Goal: Information Seeking & Learning: Learn about a topic

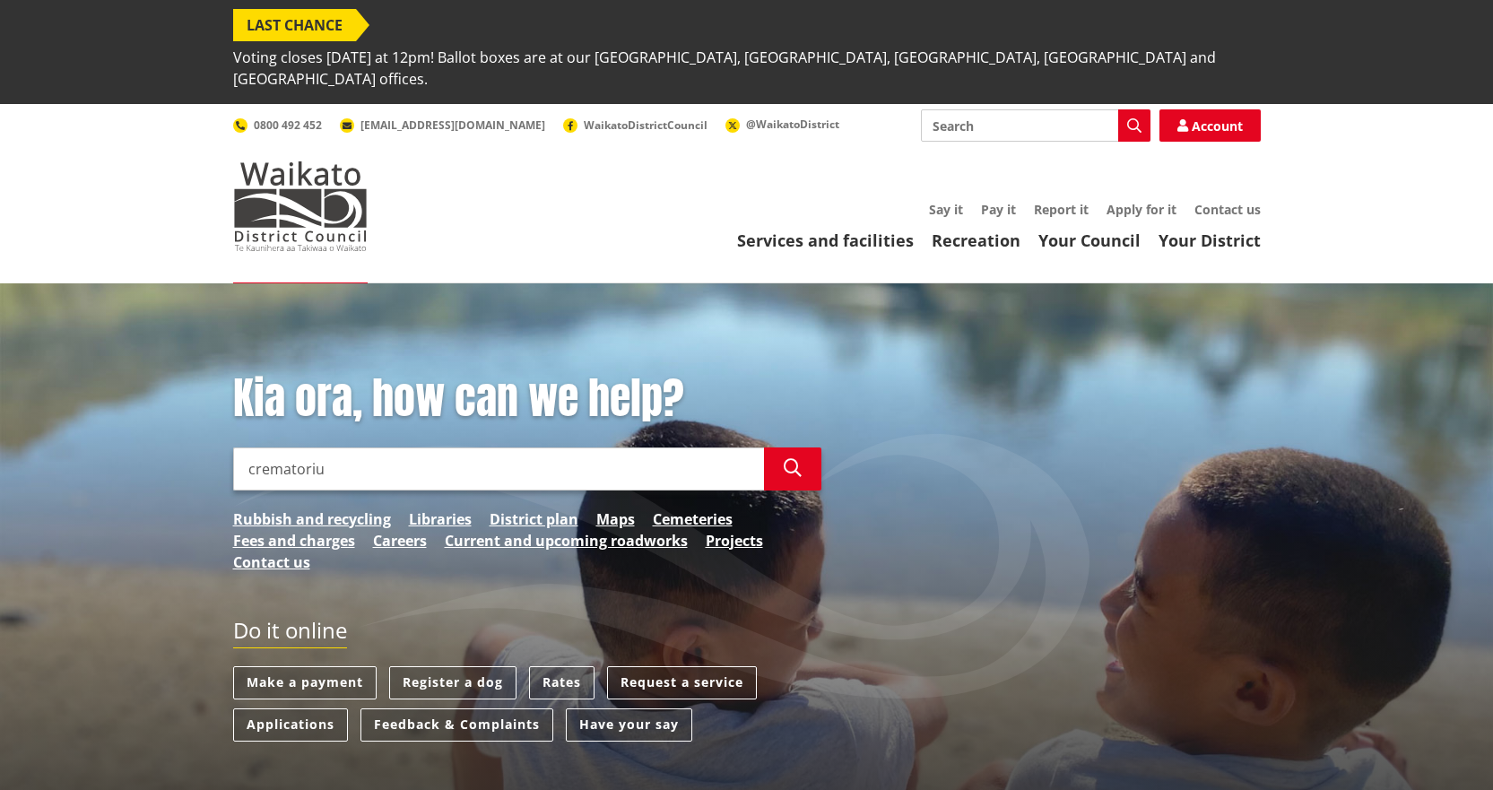
type input "crematorium"
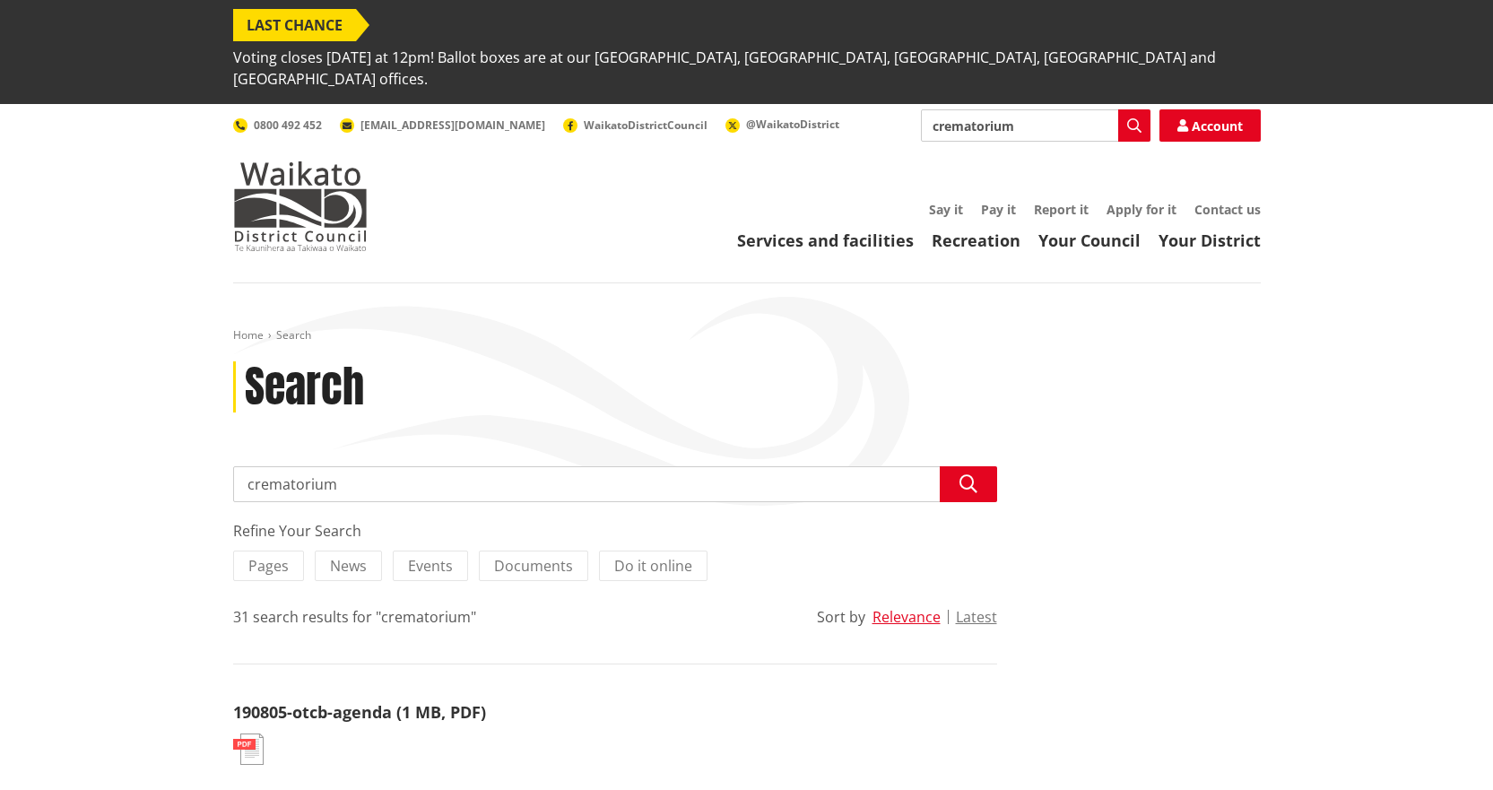
click at [374, 466] on input "crematorium" at bounding box center [615, 484] width 764 height 36
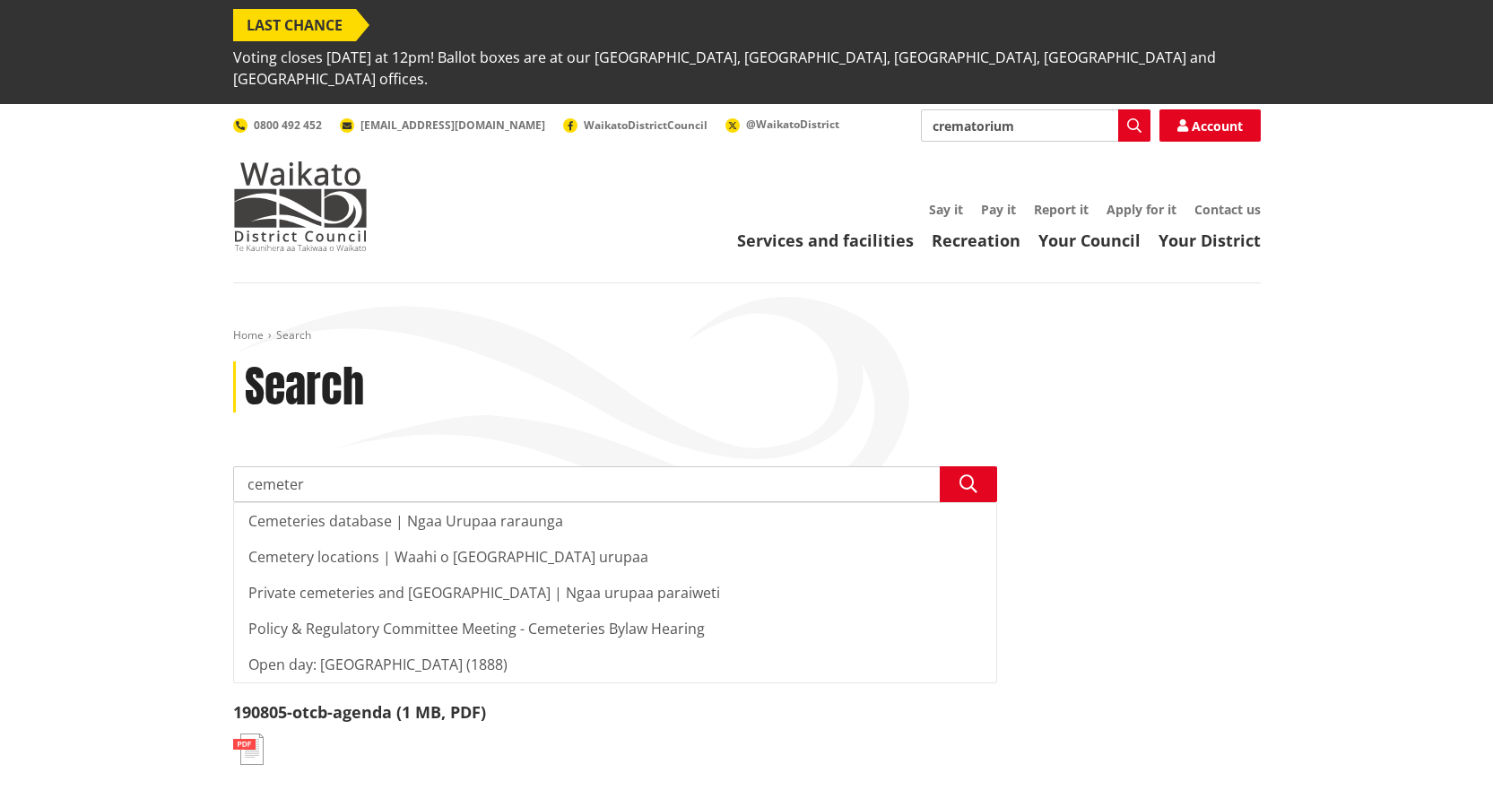
type input "cemetery"
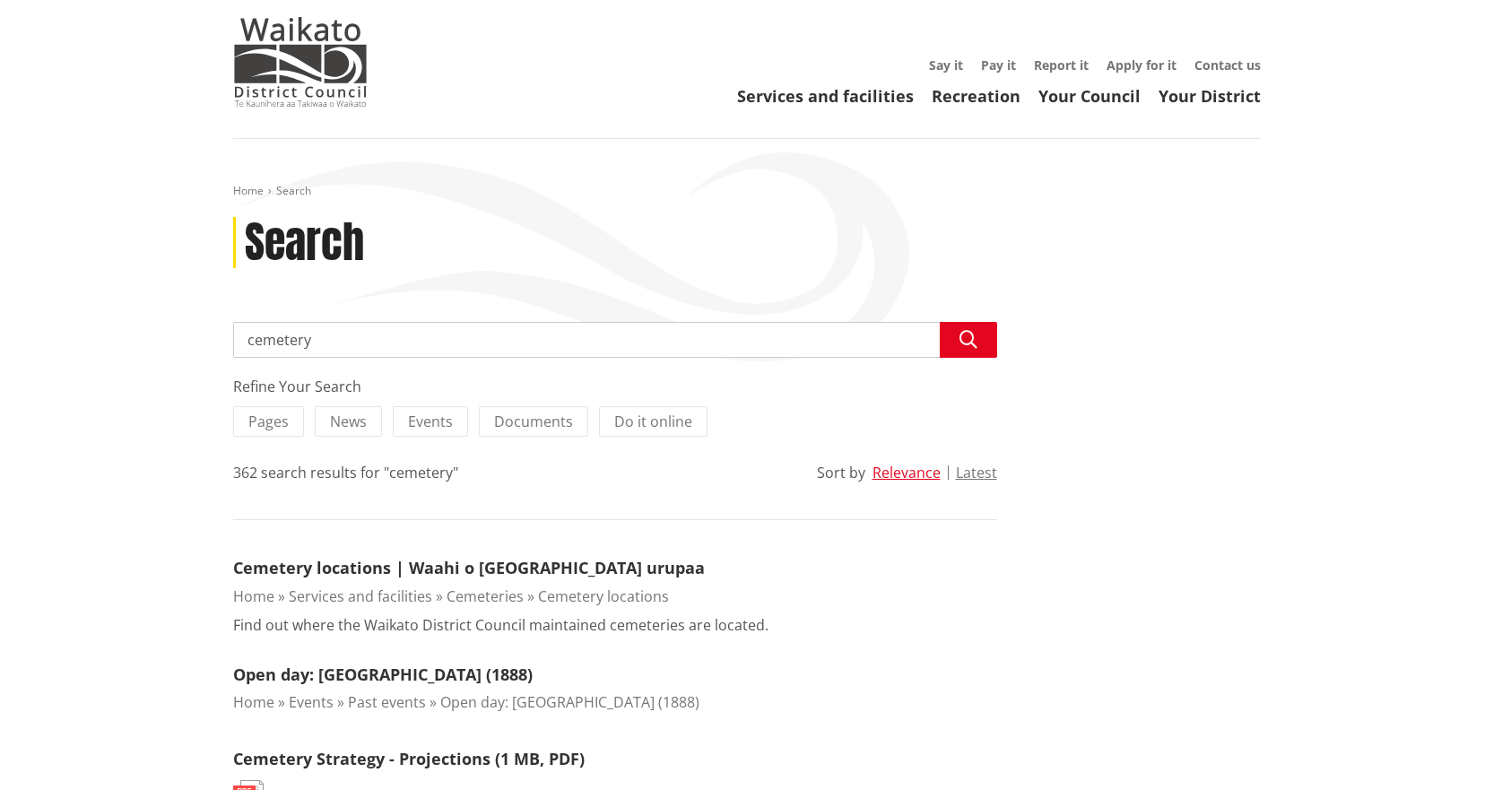
scroll to position [359, 0]
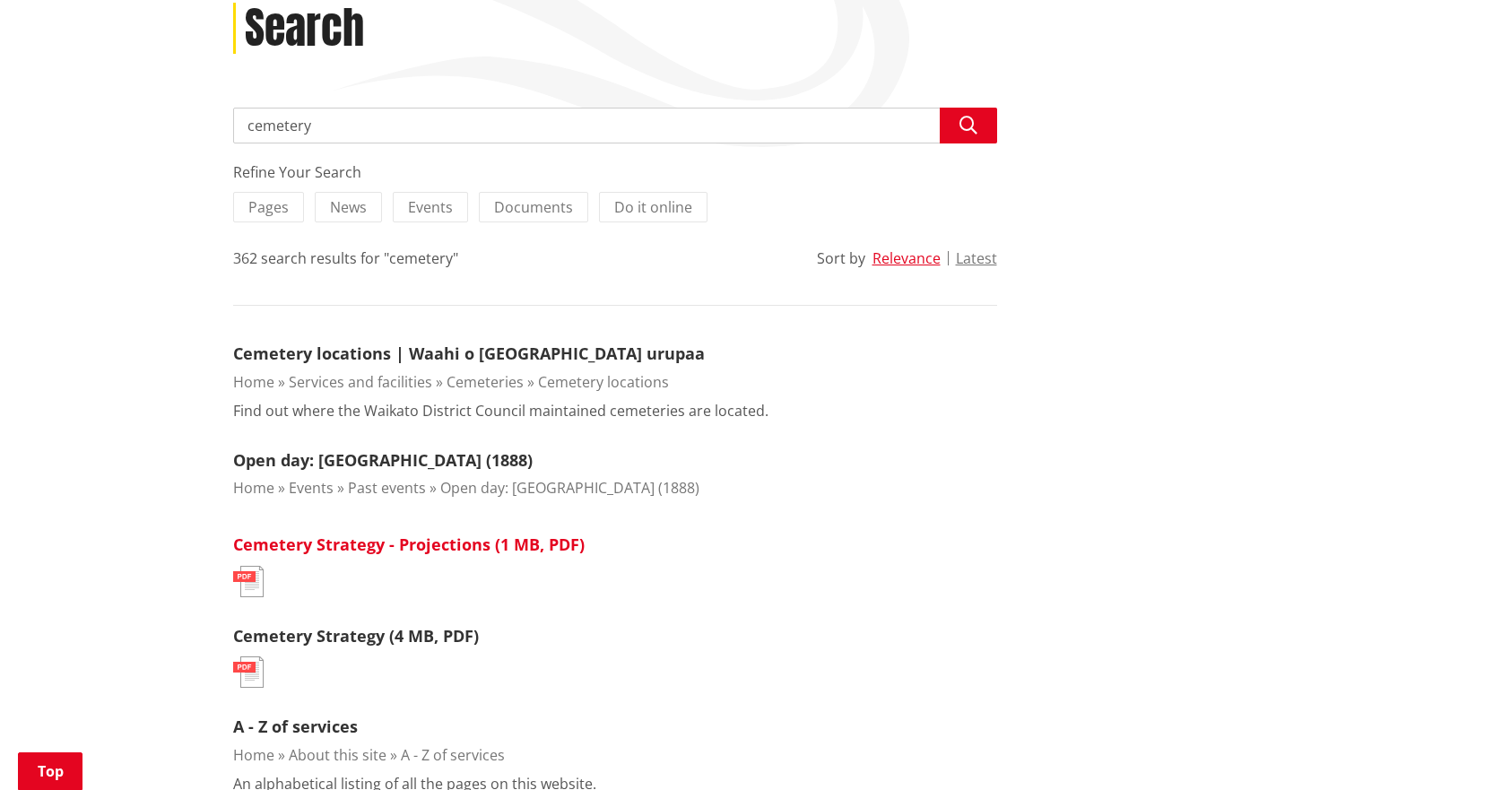
click at [438, 533] on link "Cemetery Strategy - Projections (1 MB, PDF)" at bounding box center [408, 544] width 351 height 22
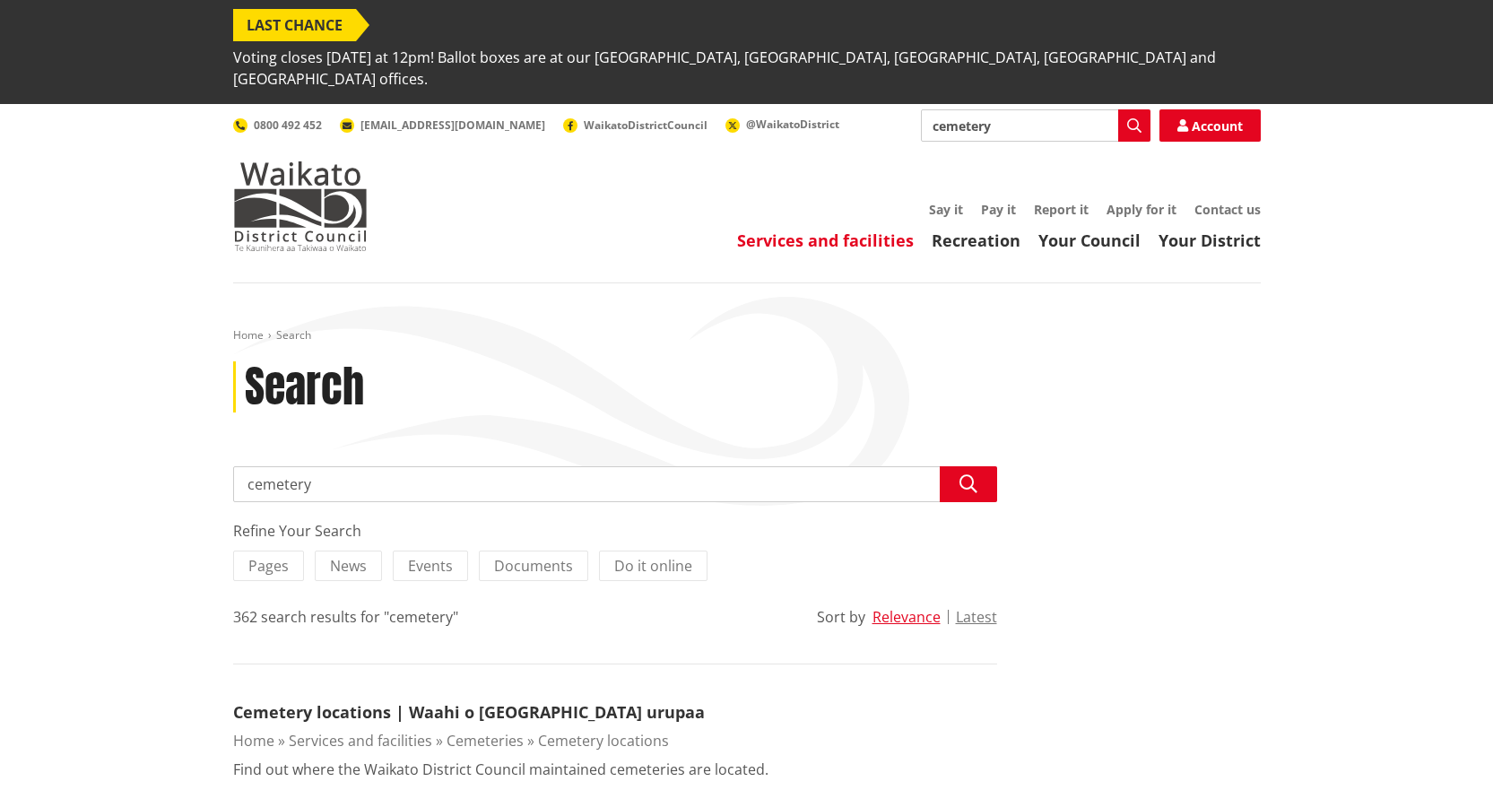
click at [816, 230] on link "Services and facilities" at bounding box center [825, 241] width 177 height 22
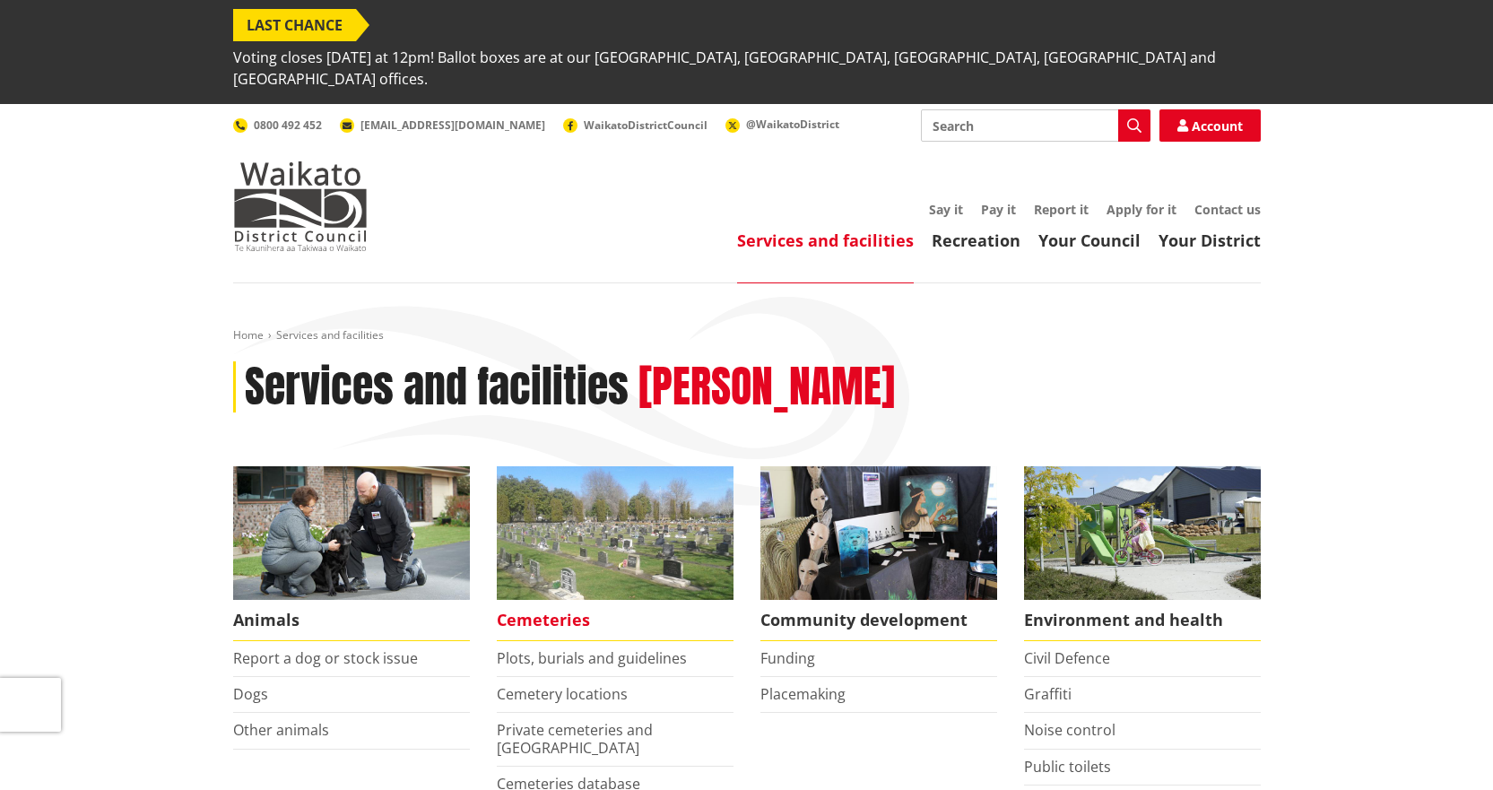
click at [557, 600] on span "Cemeteries" at bounding box center [615, 620] width 237 height 41
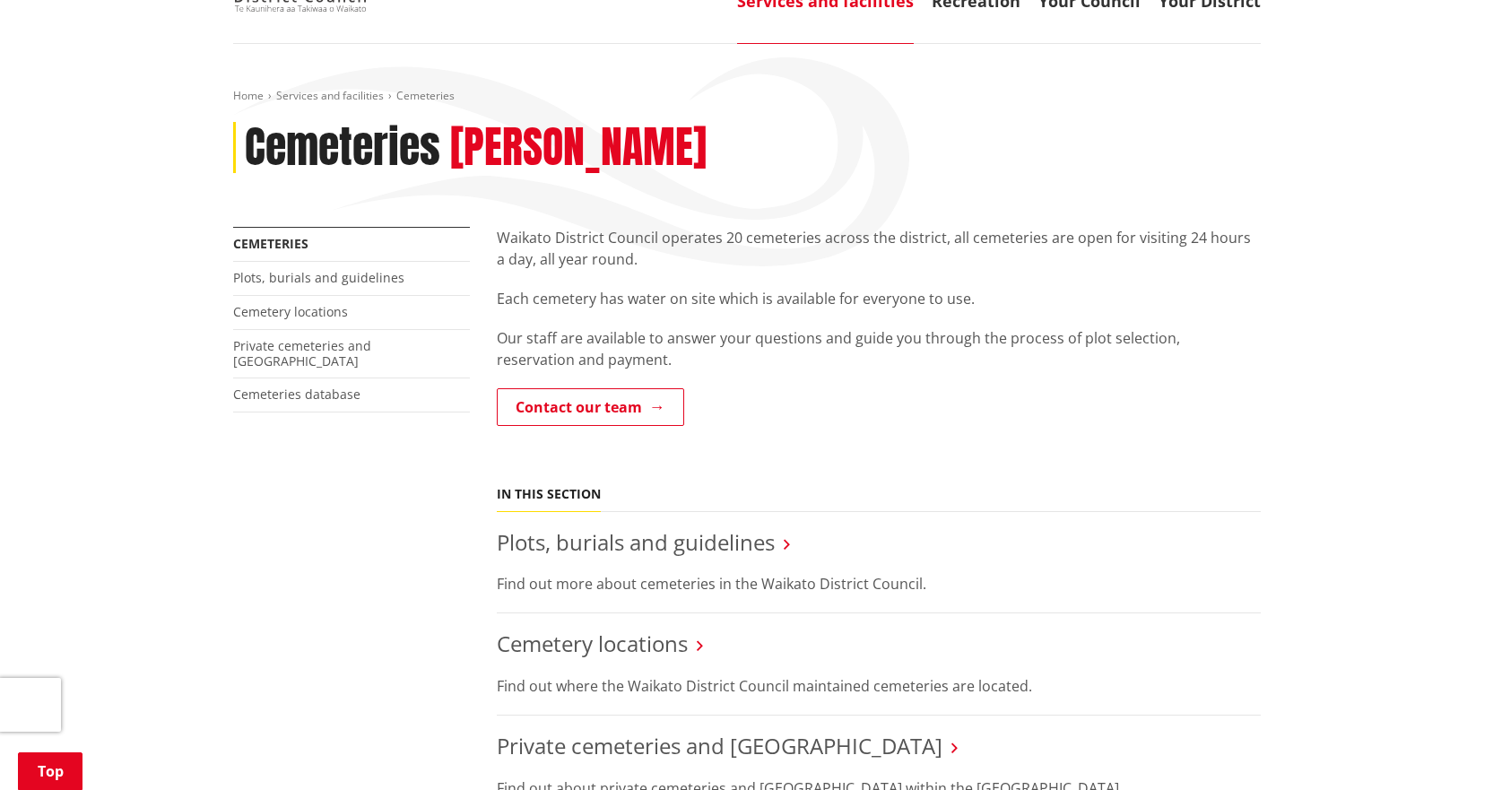
scroll to position [359, 0]
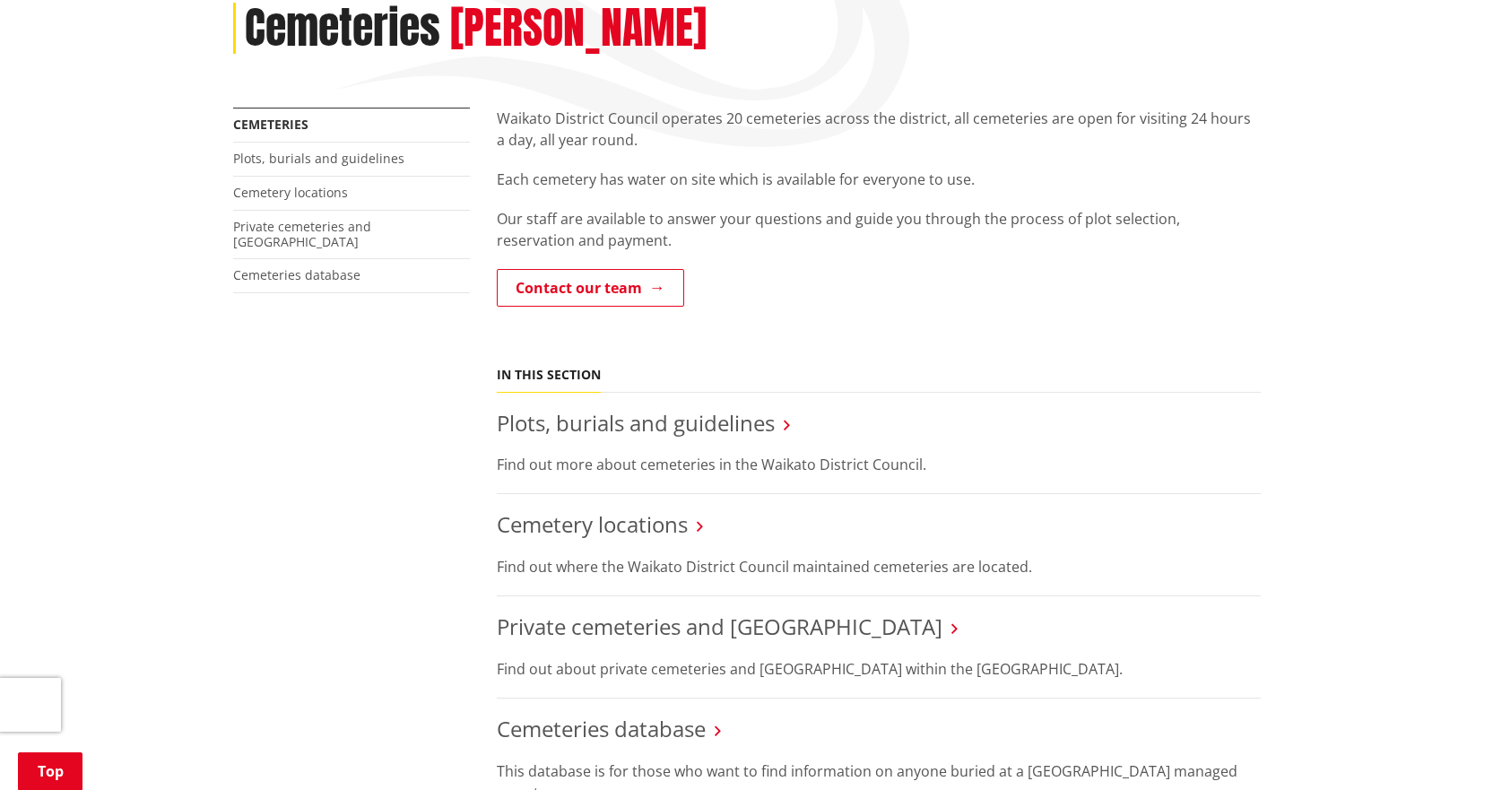
click at [779, 411] on h3 "Plots, burials and guidelines" at bounding box center [879, 424] width 764 height 26
click at [783, 411] on h3 "Plots, burials and guidelines" at bounding box center [879, 424] width 764 height 26
click at [790, 417] on icon at bounding box center [787, 425] width 6 height 16
click at [646, 408] on link "Plots, burials and guidelines" at bounding box center [636, 423] width 278 height 30
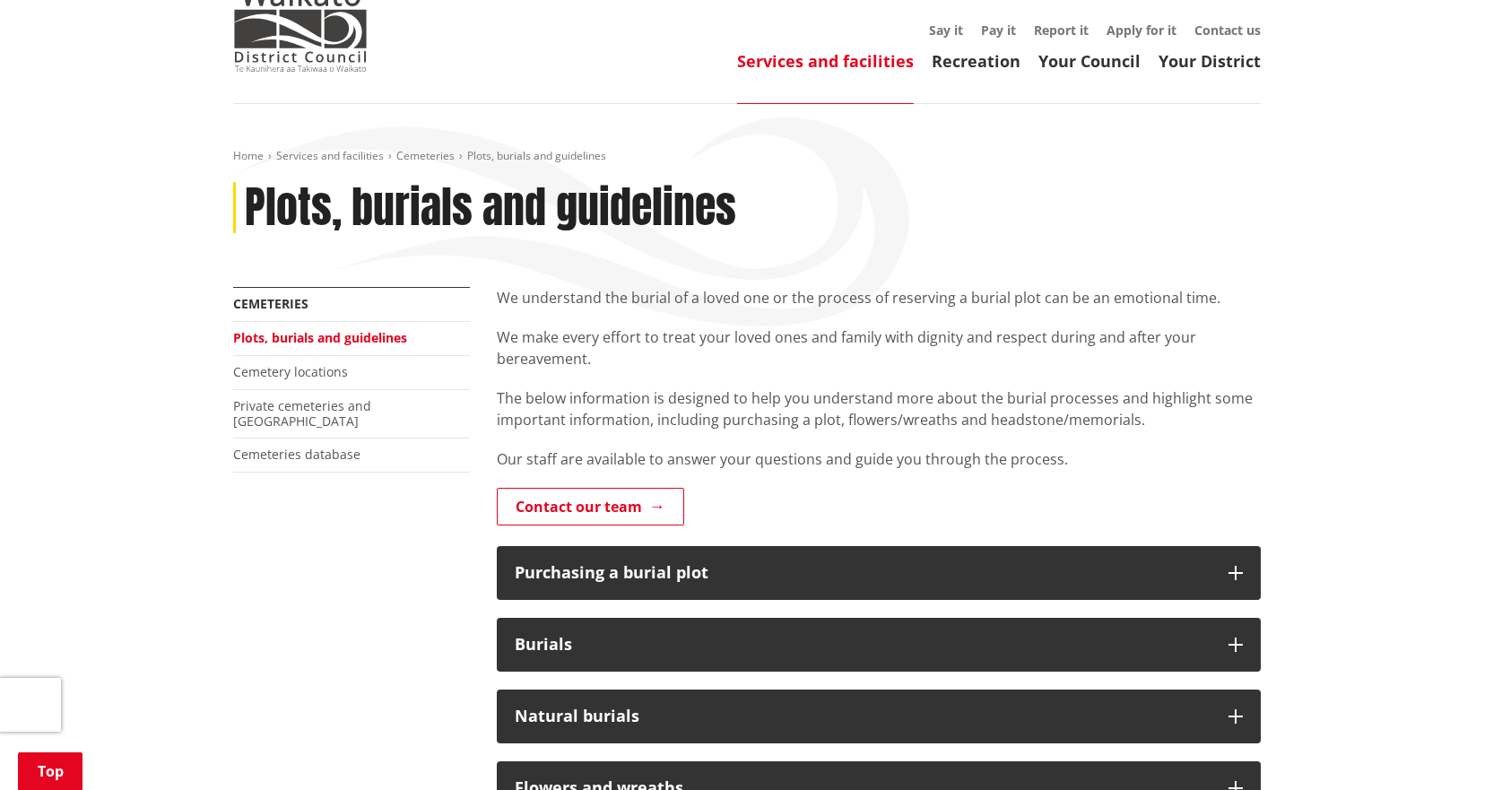
scroll to position [269, 0]
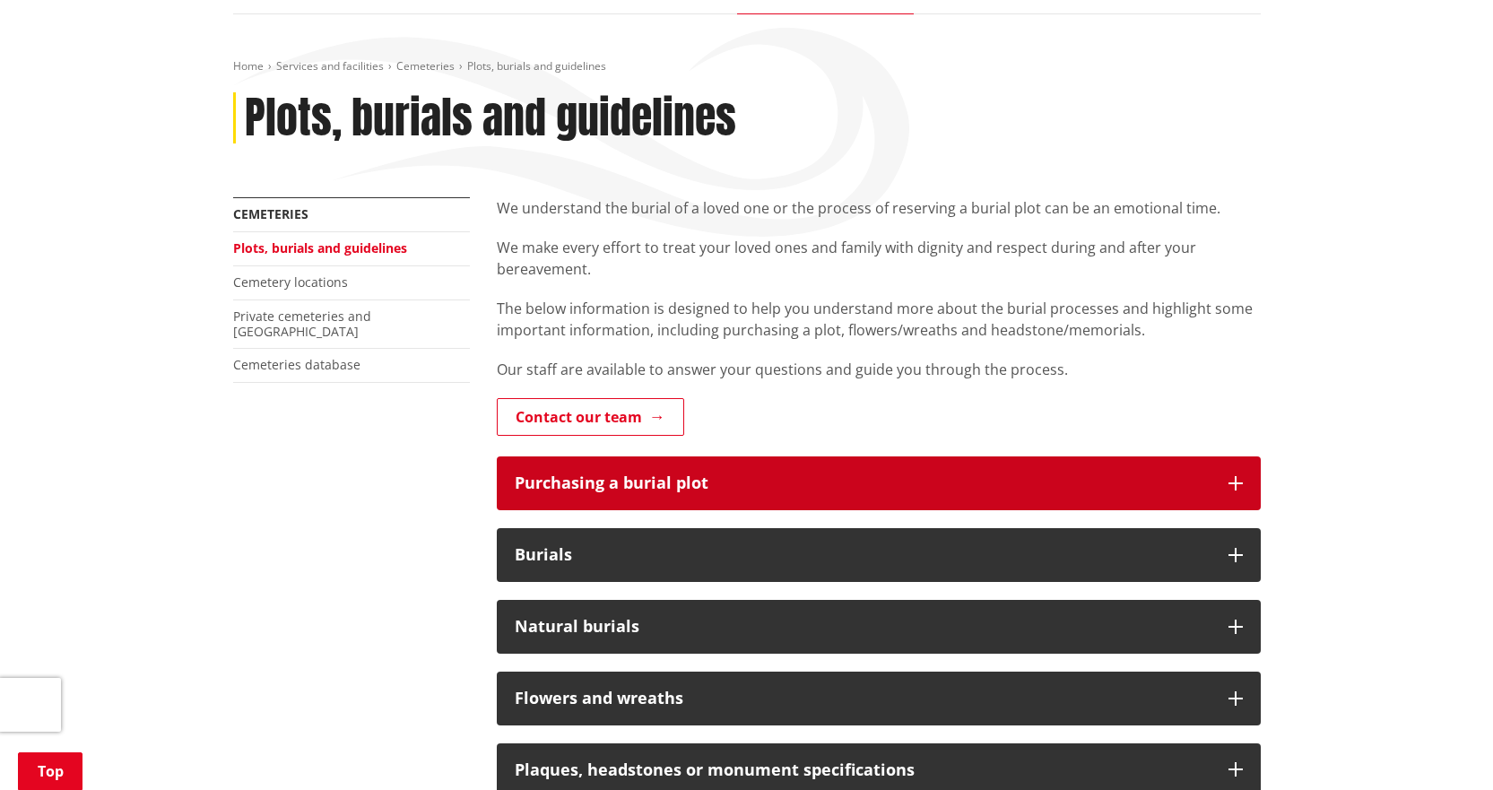
click at [1240, 476] on icon "button" at bounding box center [1235, 483] width 14 height 14
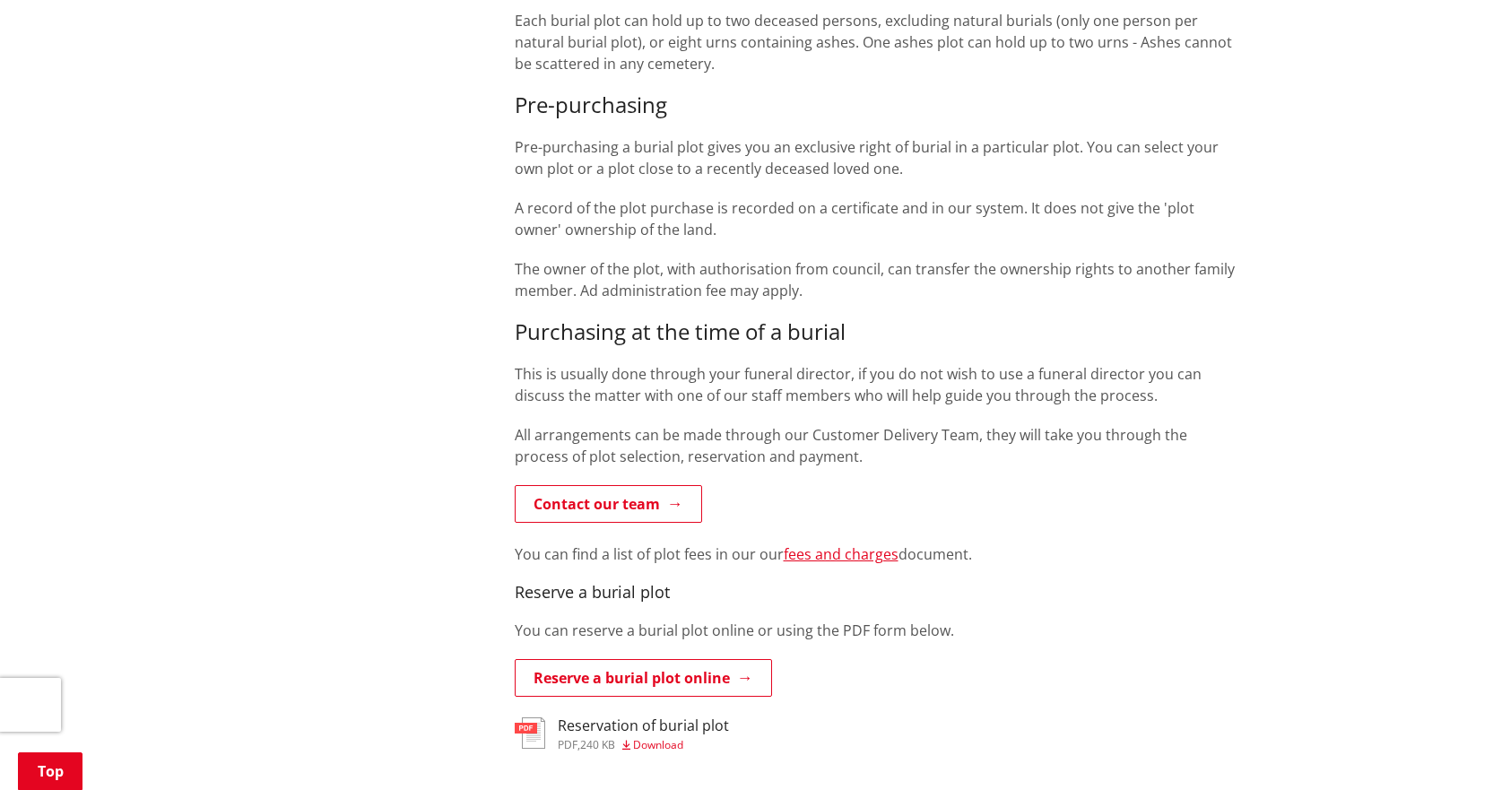
scroll to position [986, 0]
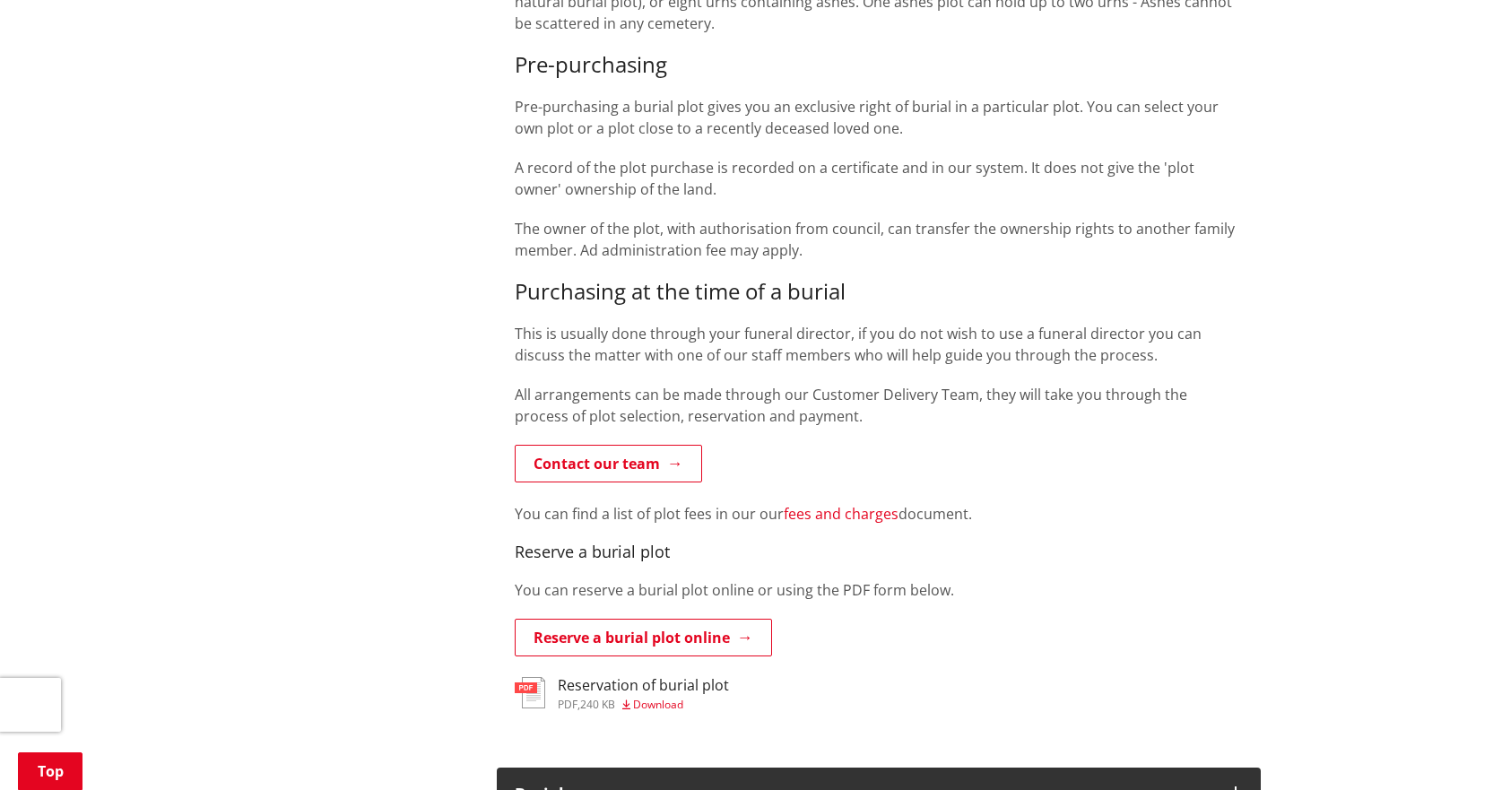
click at [842, 504] on link "fees and charges" at bounding box center [841, 514] width 115 height 20
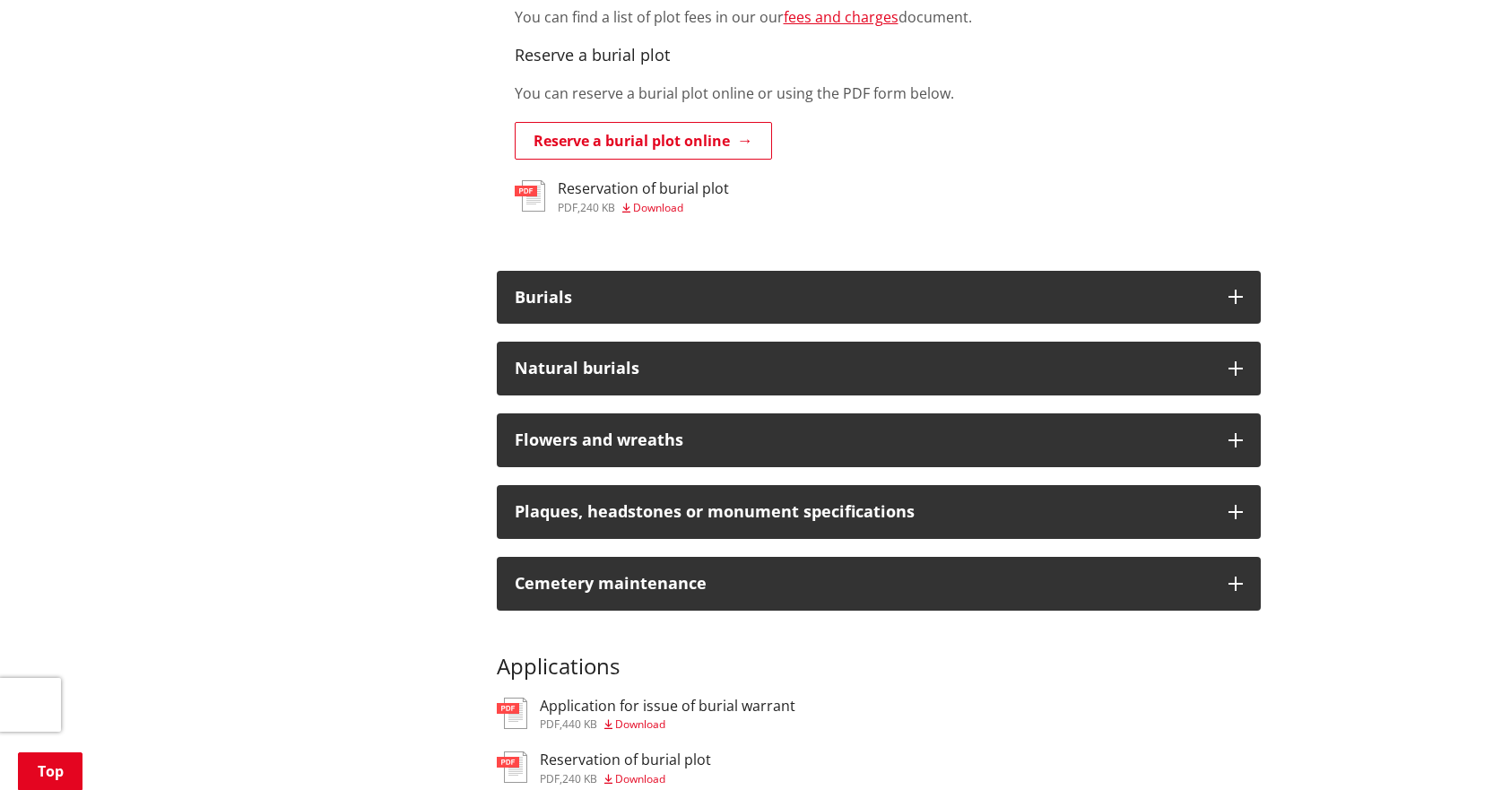
scroll to position [1524, 0]
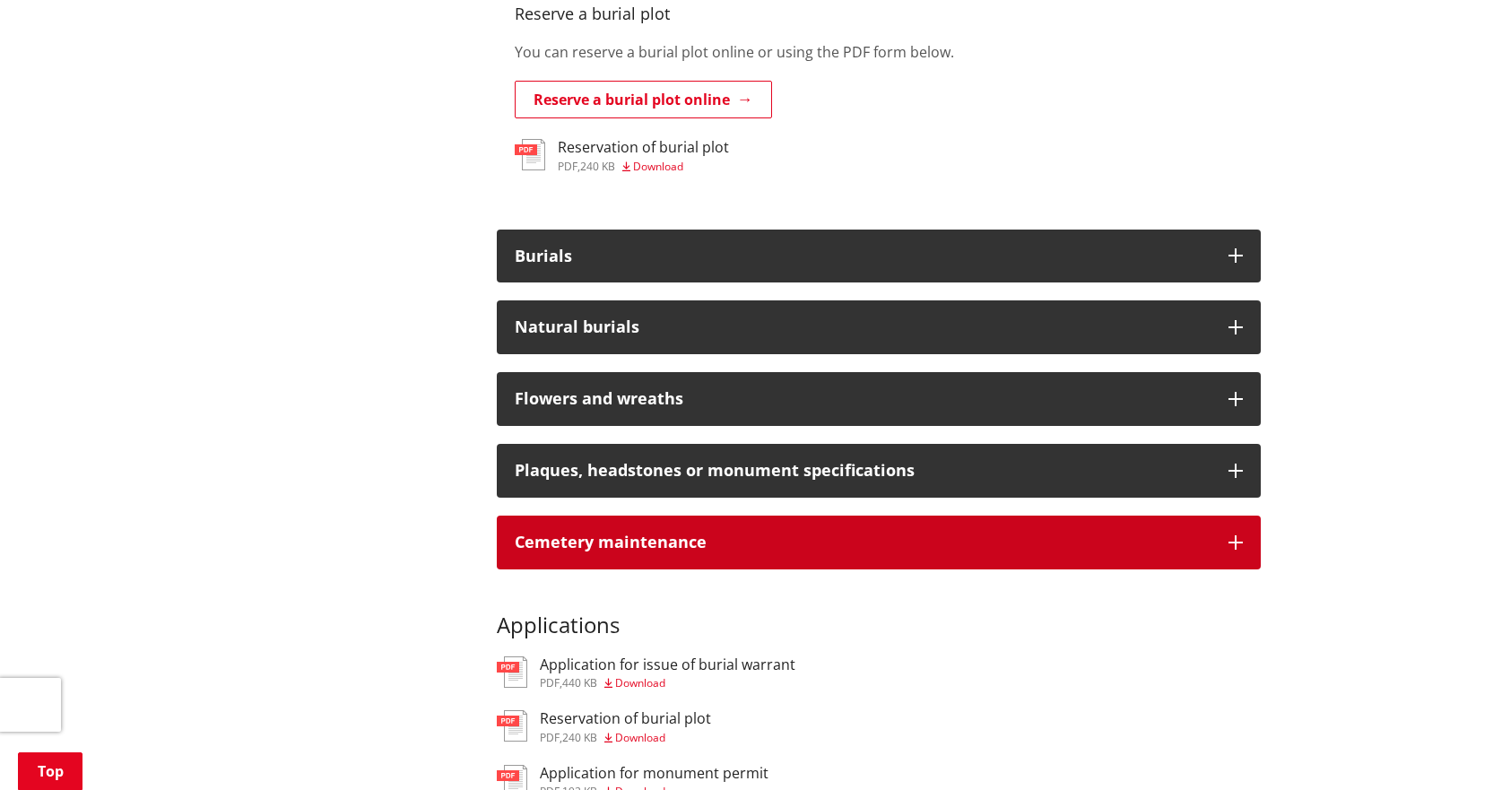
click at [1231, 535] on icon "button" at bounding box center [1235, 542] width 14 height 14
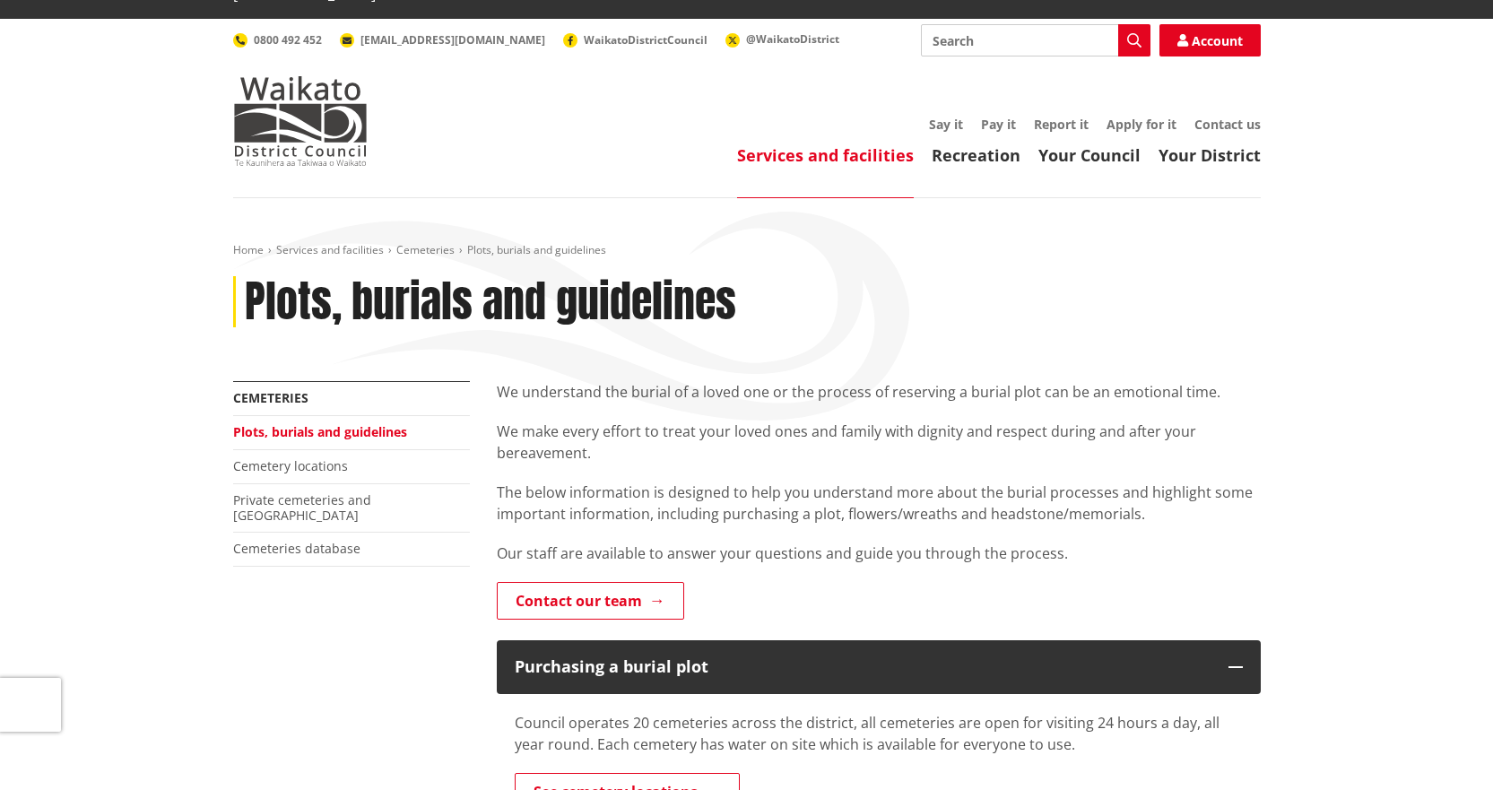
scroll to position [0, 0]
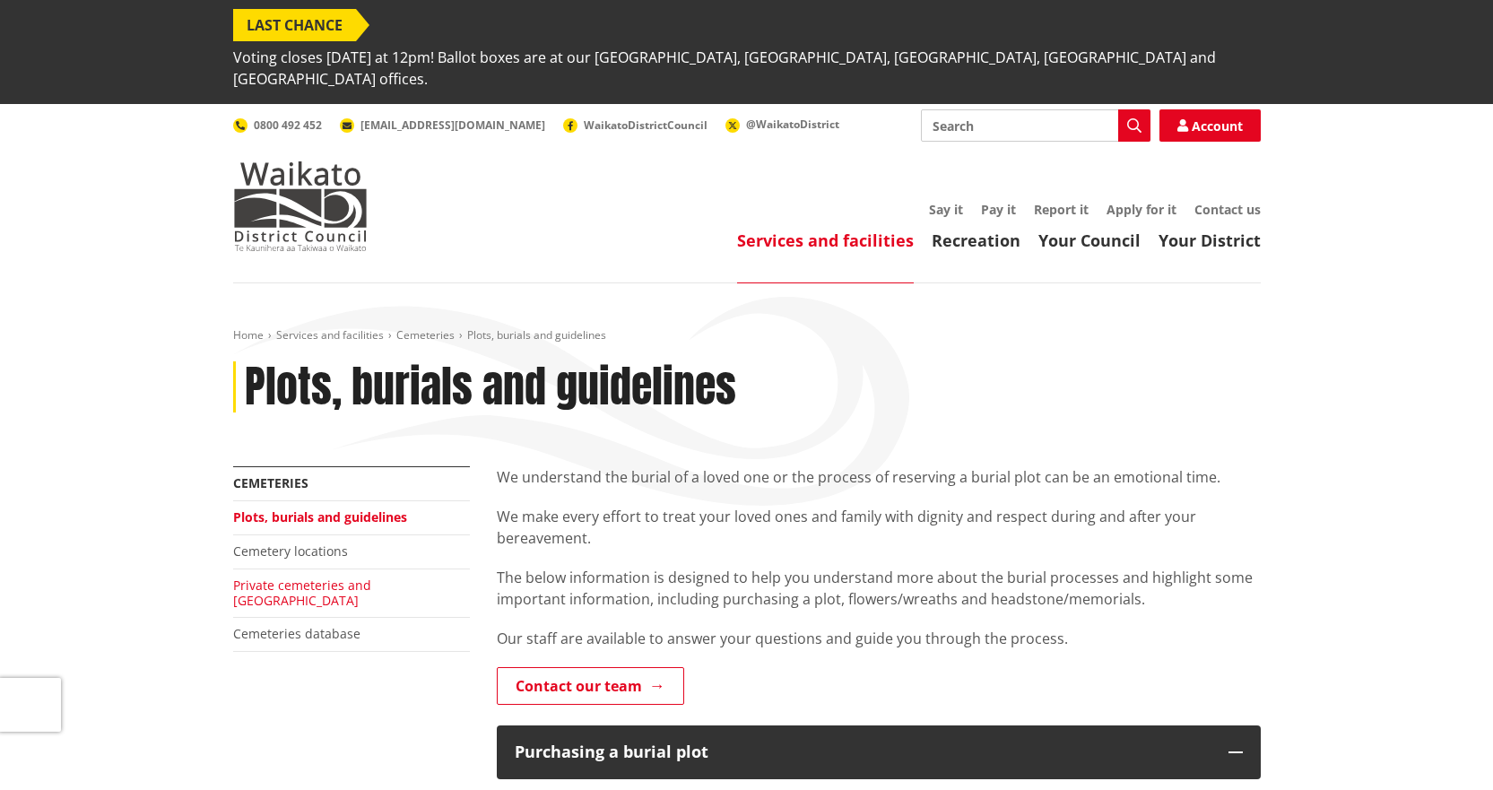
click at [346, 577] on link "Private cemeteries and urupaa" at bounding box center [302, 593] width 138 height 32
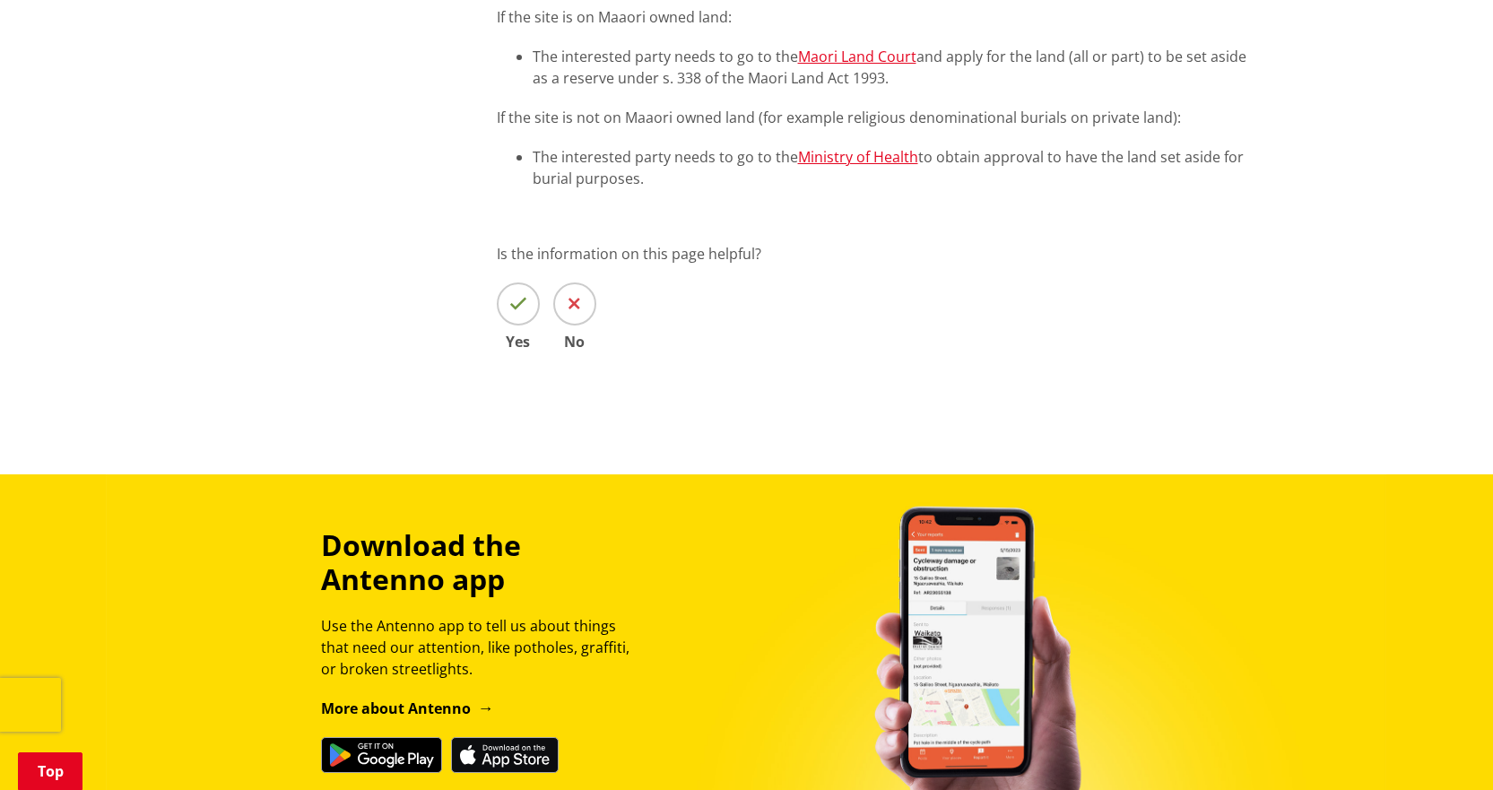
scroll to position [179, 0]
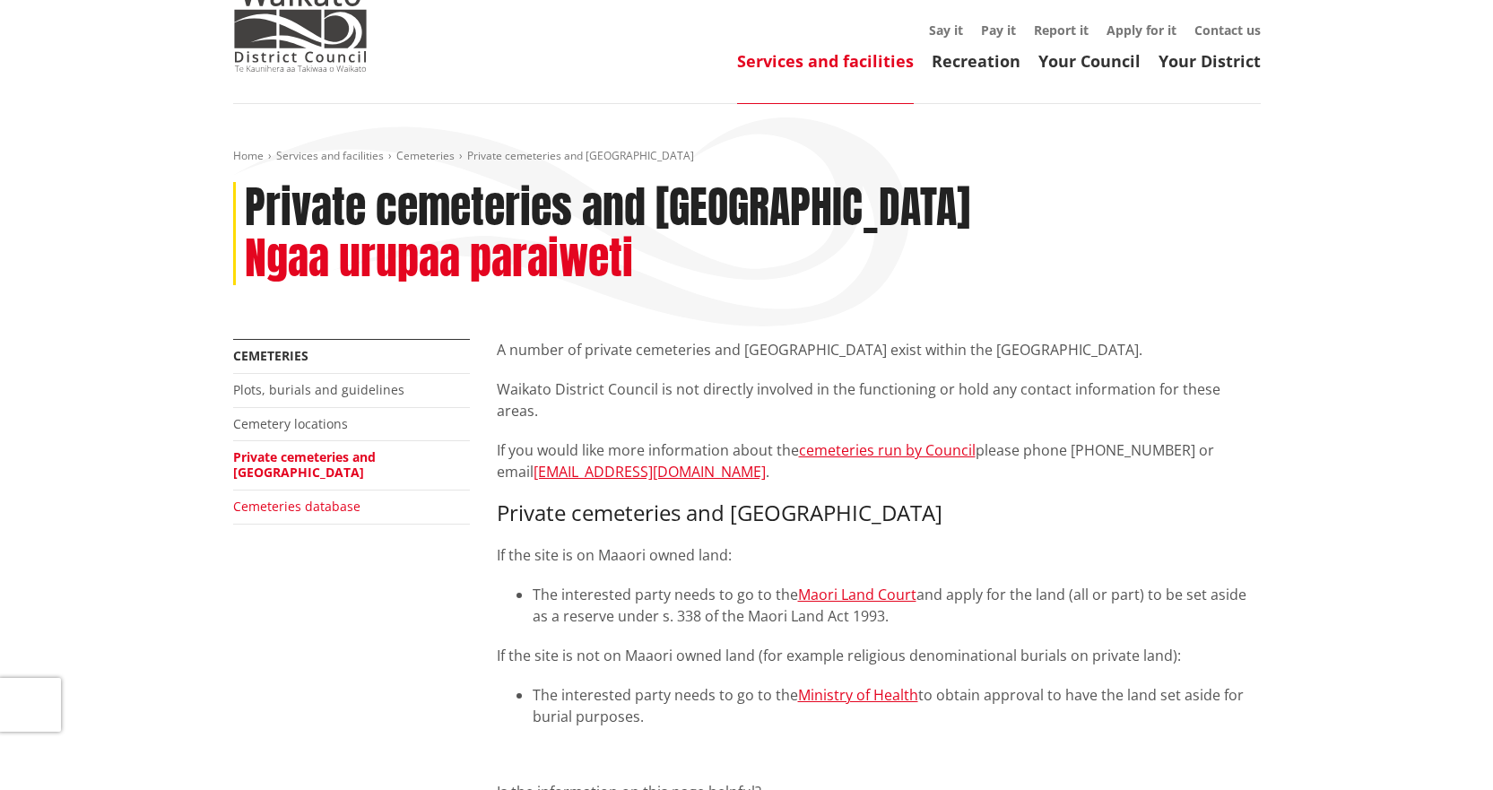
click at [285, 498] on link "Cemeteries database" at bounding box center [296, 506] width 127 height 17
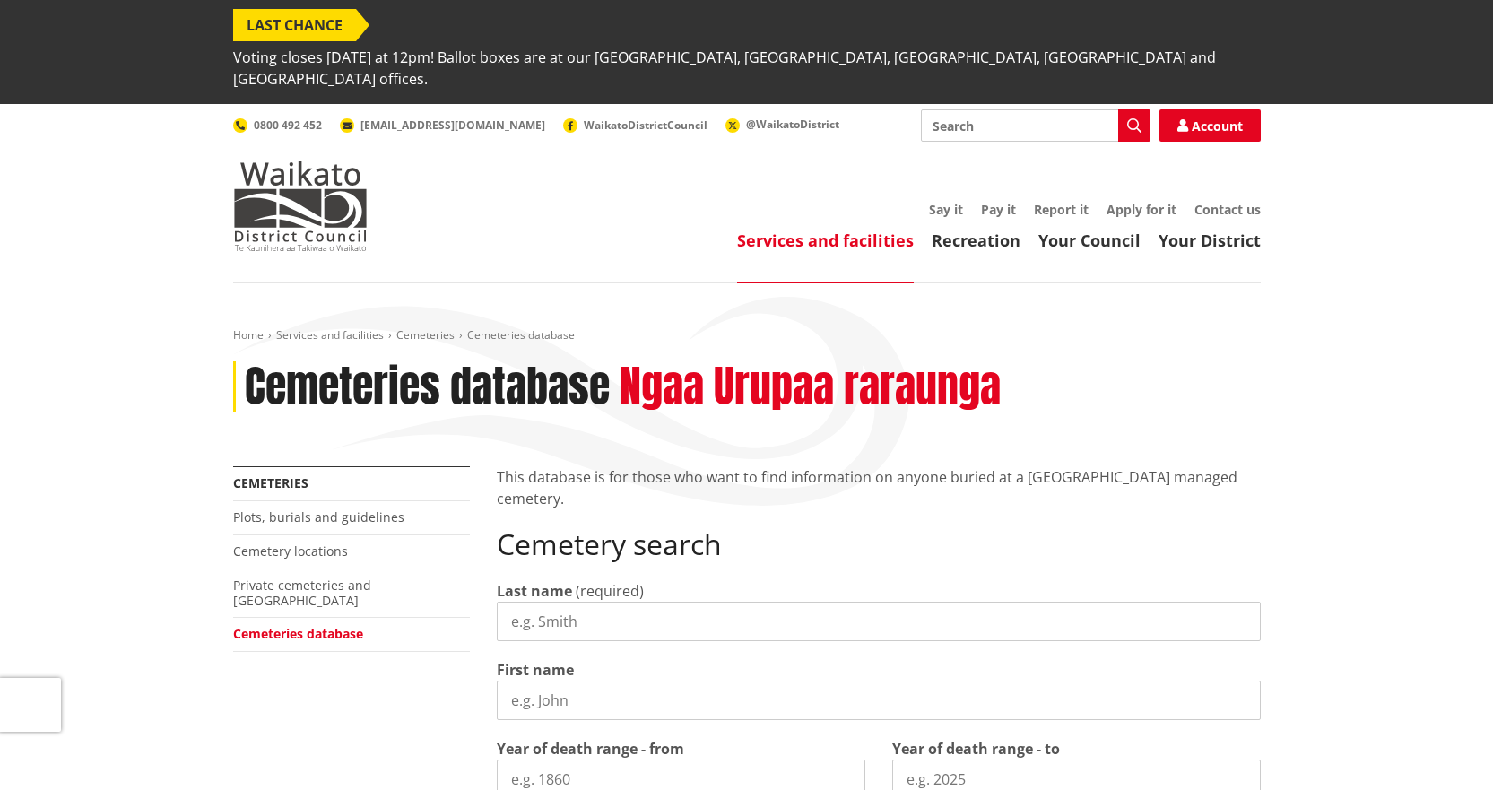
click at [988, 109] on input "Search" at bounding box center [1036, 125] width 230 height 32
type input "cremation"
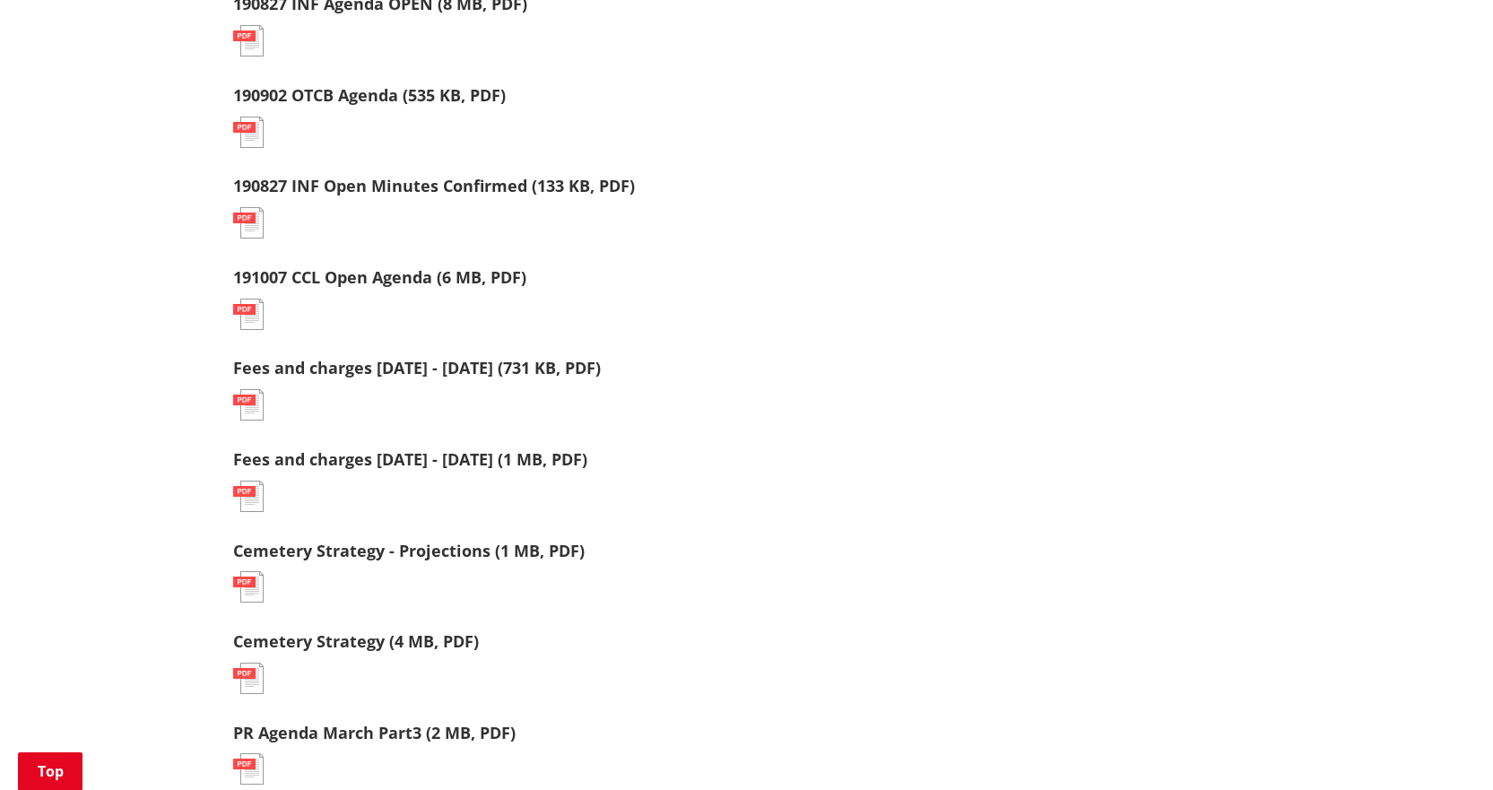
scroll to position [1255, 0]
click at [260, 447] on link "Fees and charges [DATE] - [DATE] (1 MB, PDF)" at bounding box center [410, 458] width 354 height 22
